Goal: Connect with others: Connect with others

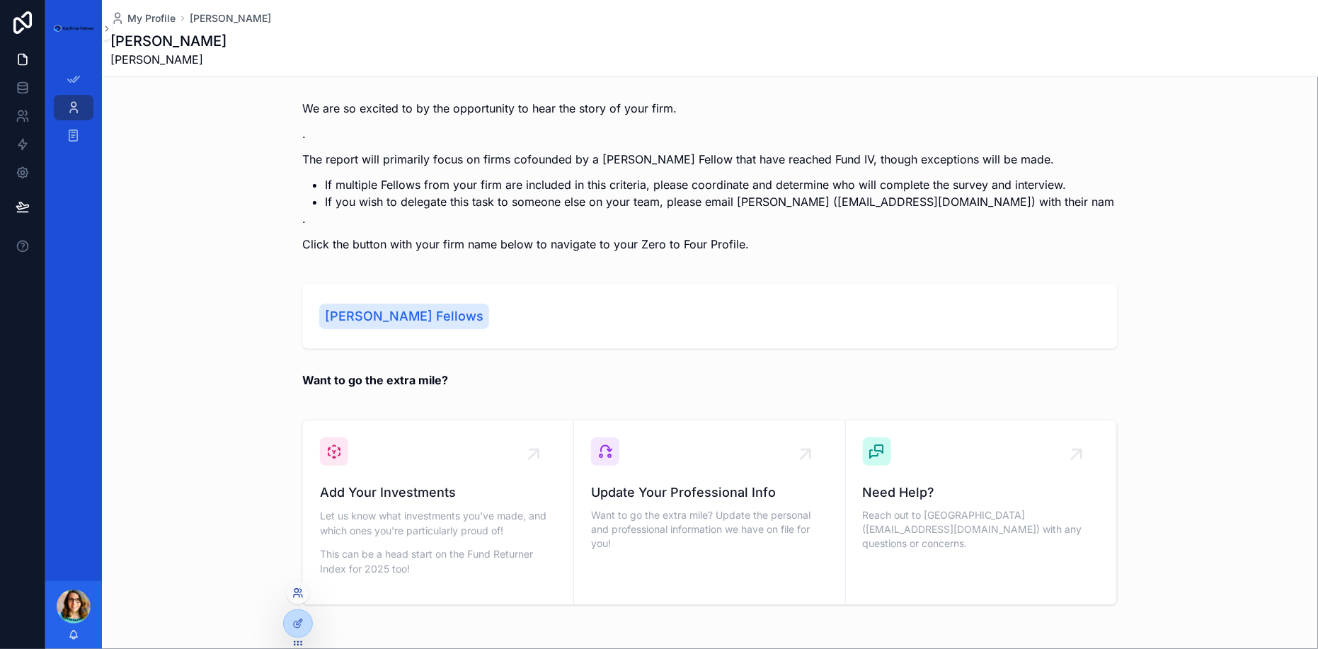
click at [296, 595] on icon at bounding box center [297, 596] width 6 height 3
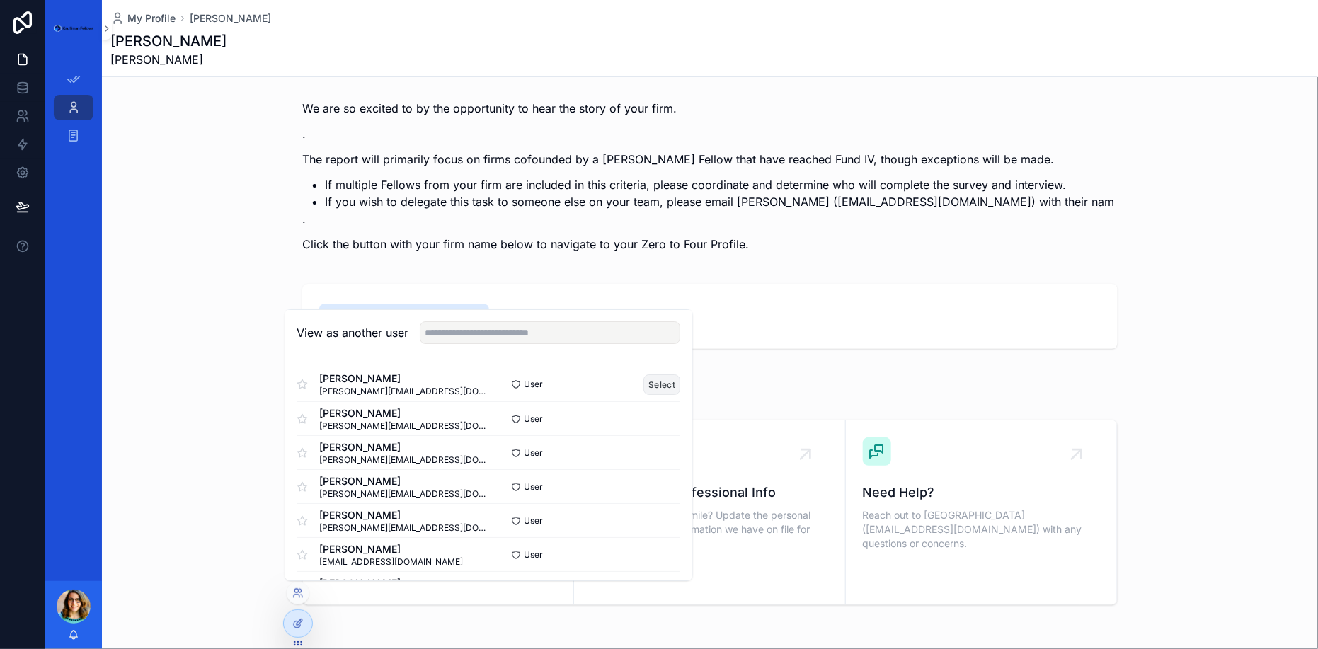
click at [654, 382] on button "Select" at bounding box center [662, 384] width 37 height 21
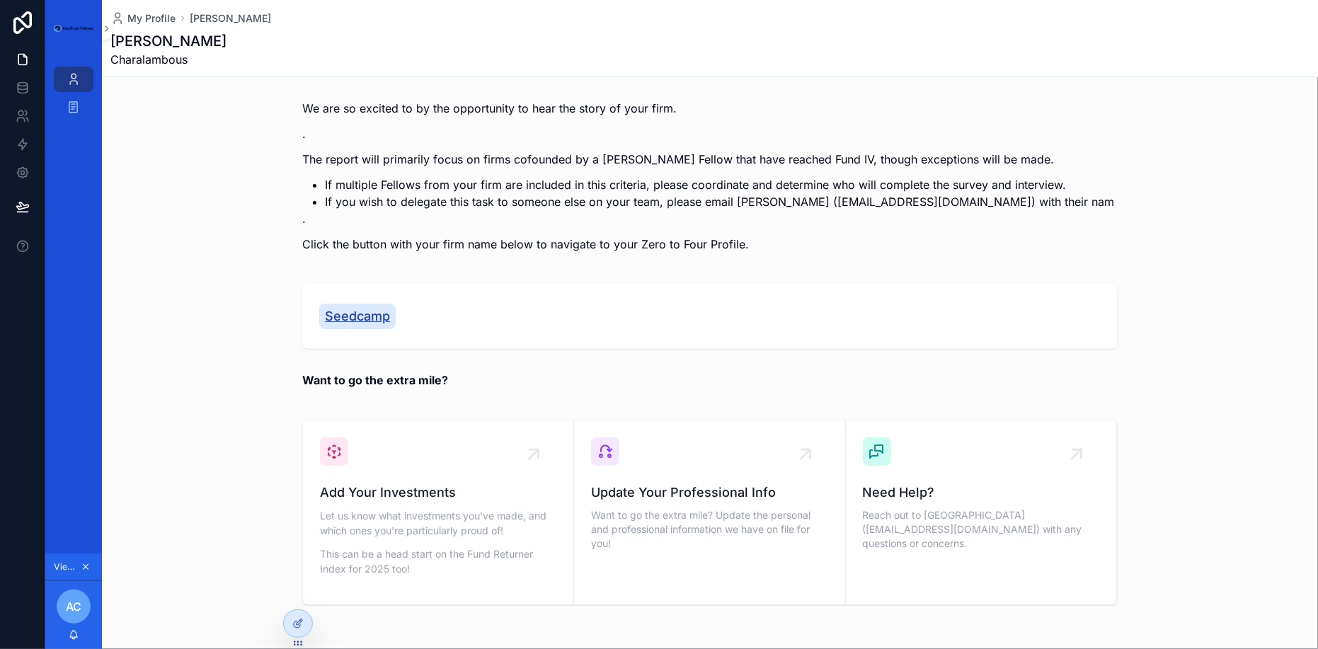
click at [366, 312] on span "Seedcamp" at bounding box center [357, 317] width 65 height 20
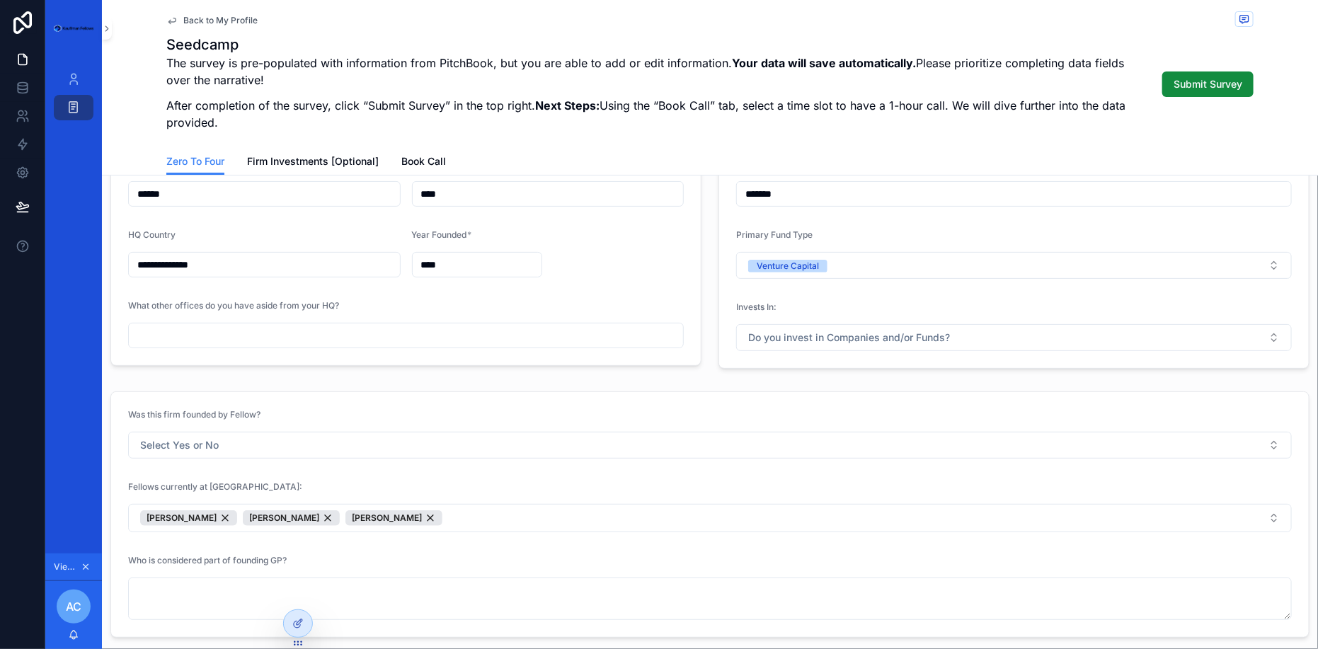
scroll to position [76, 0]
